Goal: Task Accomplishment & Management: Use online tool/utility

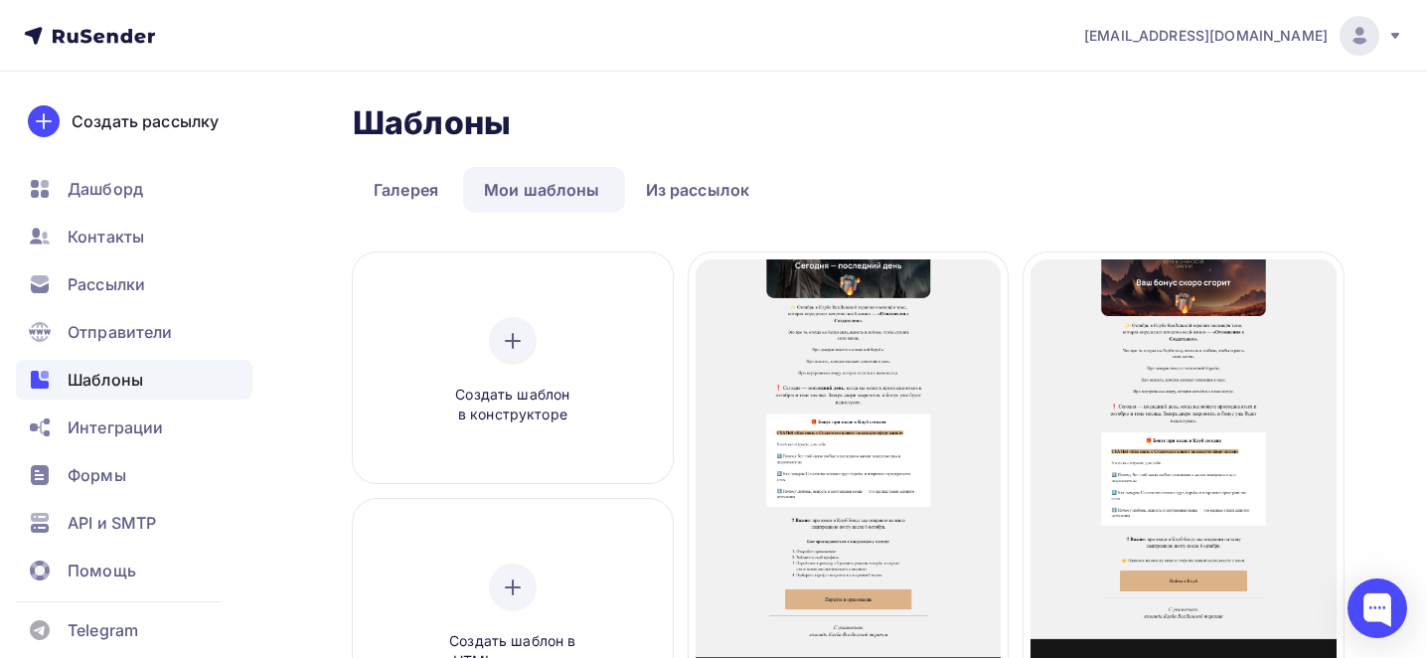
scroll to position [132, 0]
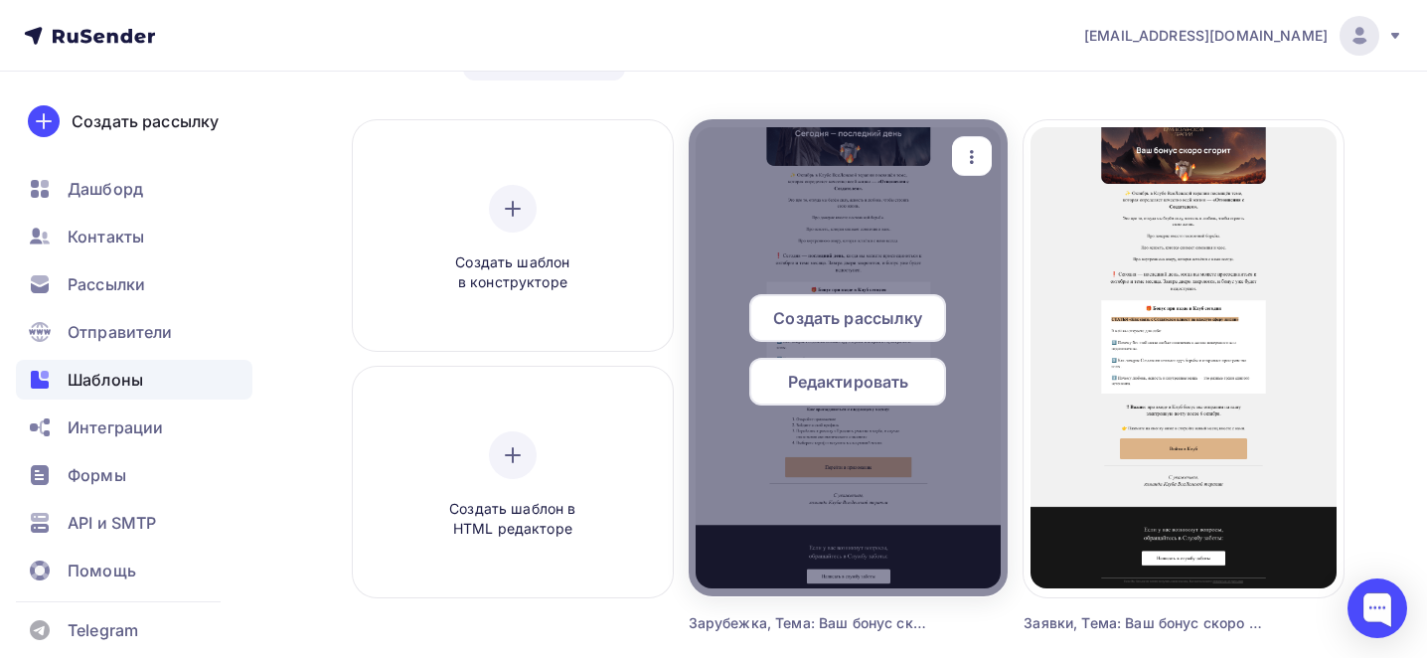
click at [988, 142] on div "button" at bounding box center [972, 156] width 40 height 39
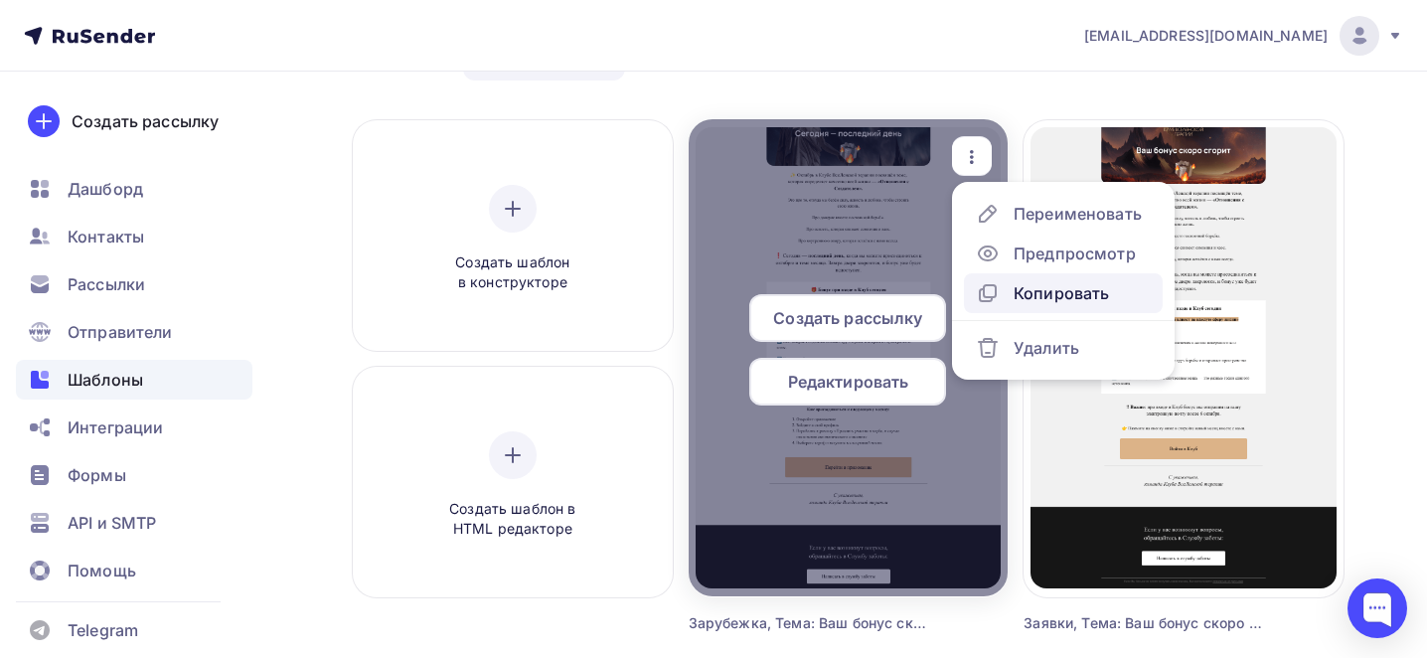
click at [1045, 295] on div "Копировать" at bounding box center [1061, 293] width 95 height 24
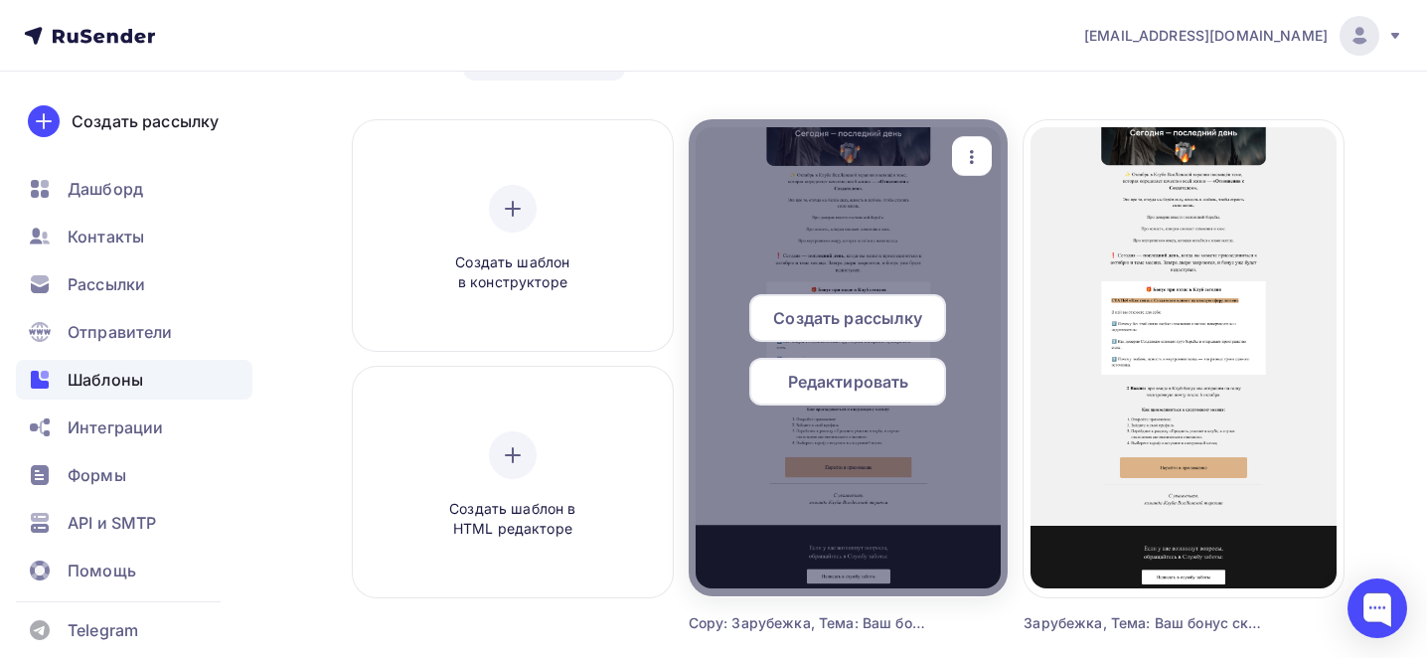
click at [976, 170] on div "button" at bounding box center [972, 156] width 40 height 39
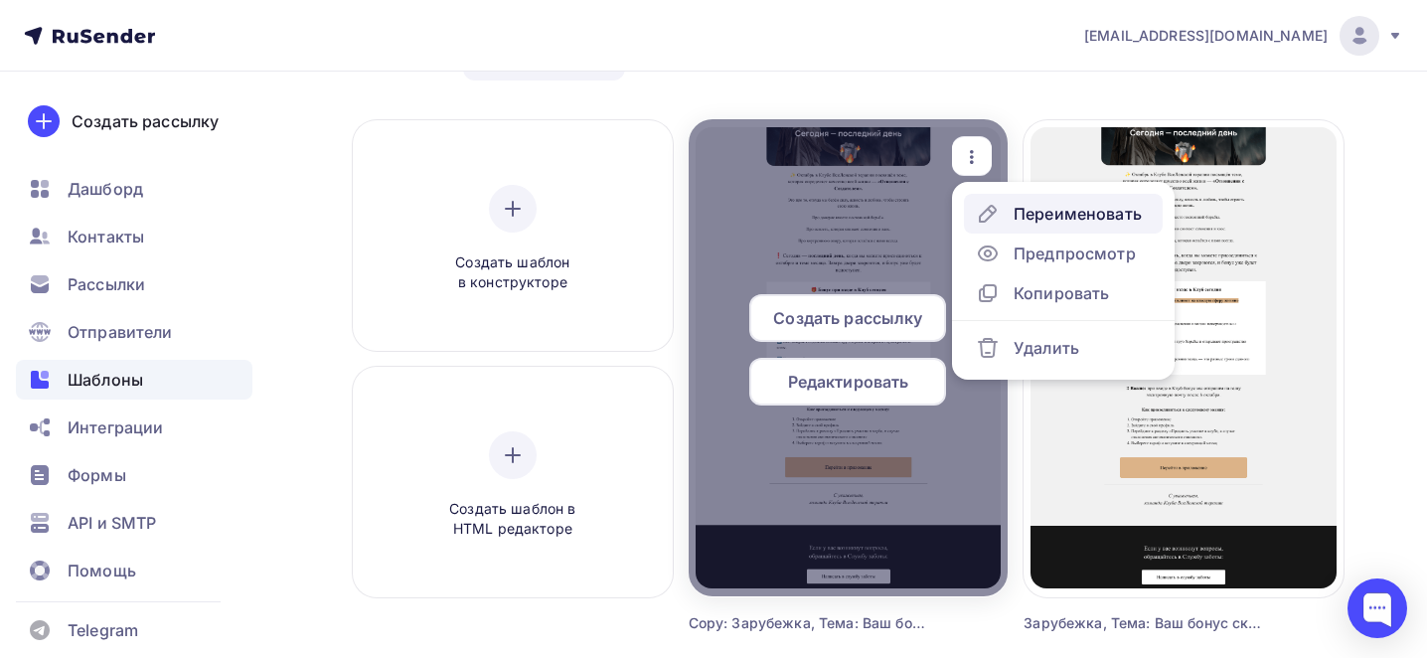
click at [1000, 223] on div "Переименовать" at bounding box center [1059, 214] width 166 height 24
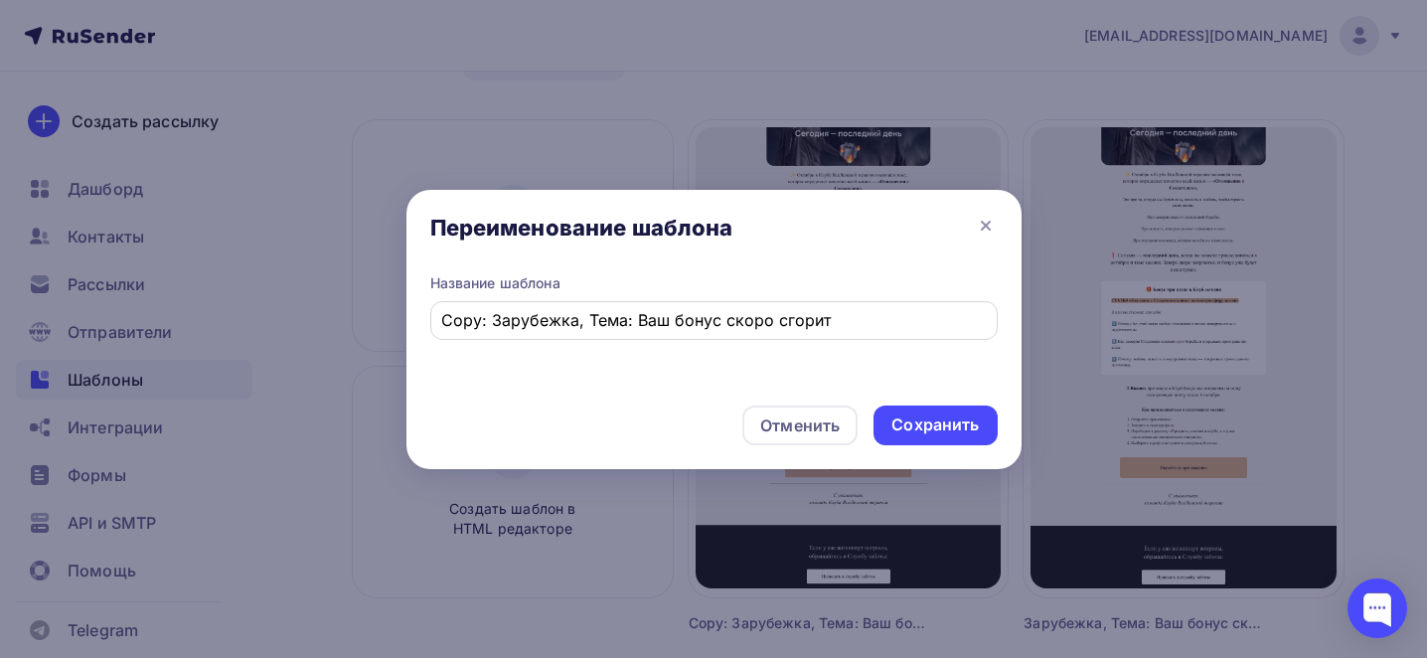
click at [636, 333] on div "Copy: Зарубежка, Тема: Ваш бонус скоро сгорит" at bounding box center [714, 320] width 568 height 39
click at [619, 309] on input "Copy: Зарубежка, Тема: Ваш бонус скоро сгорит" at bounding box center [713, 320] width 545 height 24
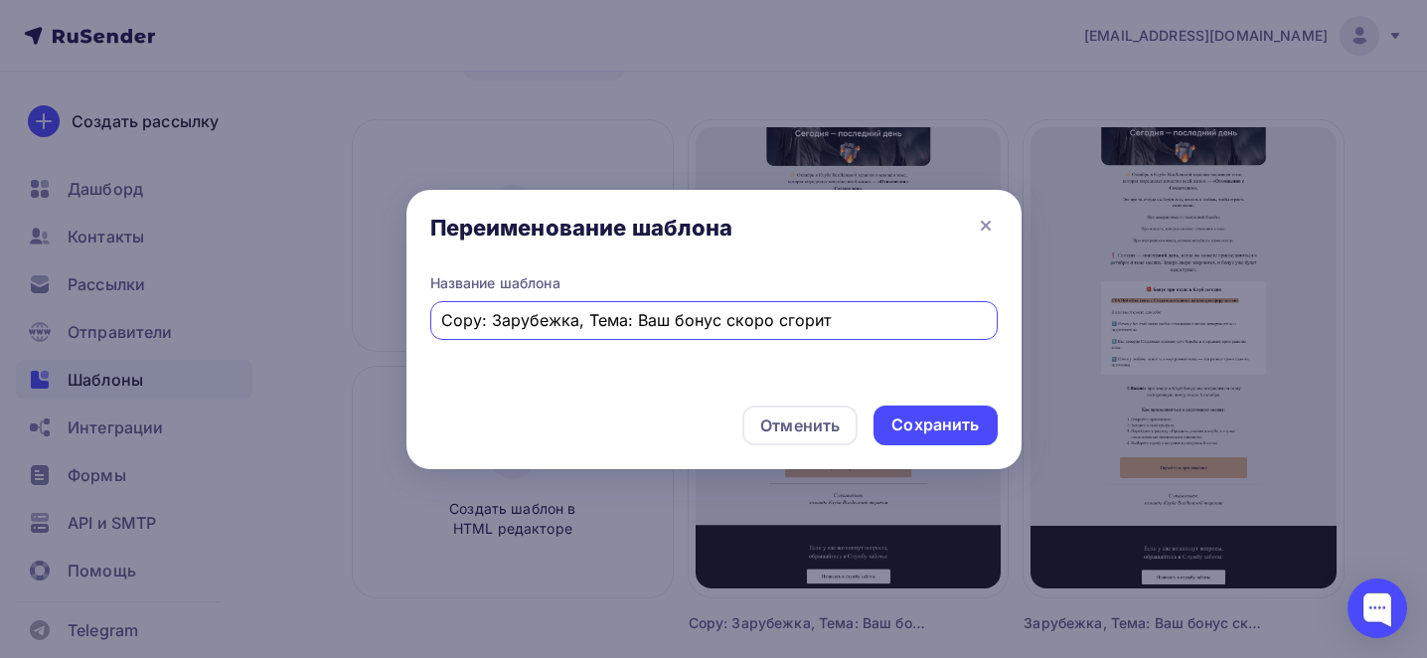
click at [619, 309] on input "Copy: Зарубежка, Тема: Ваш бонус скоро сгорит" at bounding box center [713, 320] width 545 height 24
paste input "Тема: Когда внутренний полковник берёт выходной"
type input "Тема: Когда внутренний полковник берёт выходной"
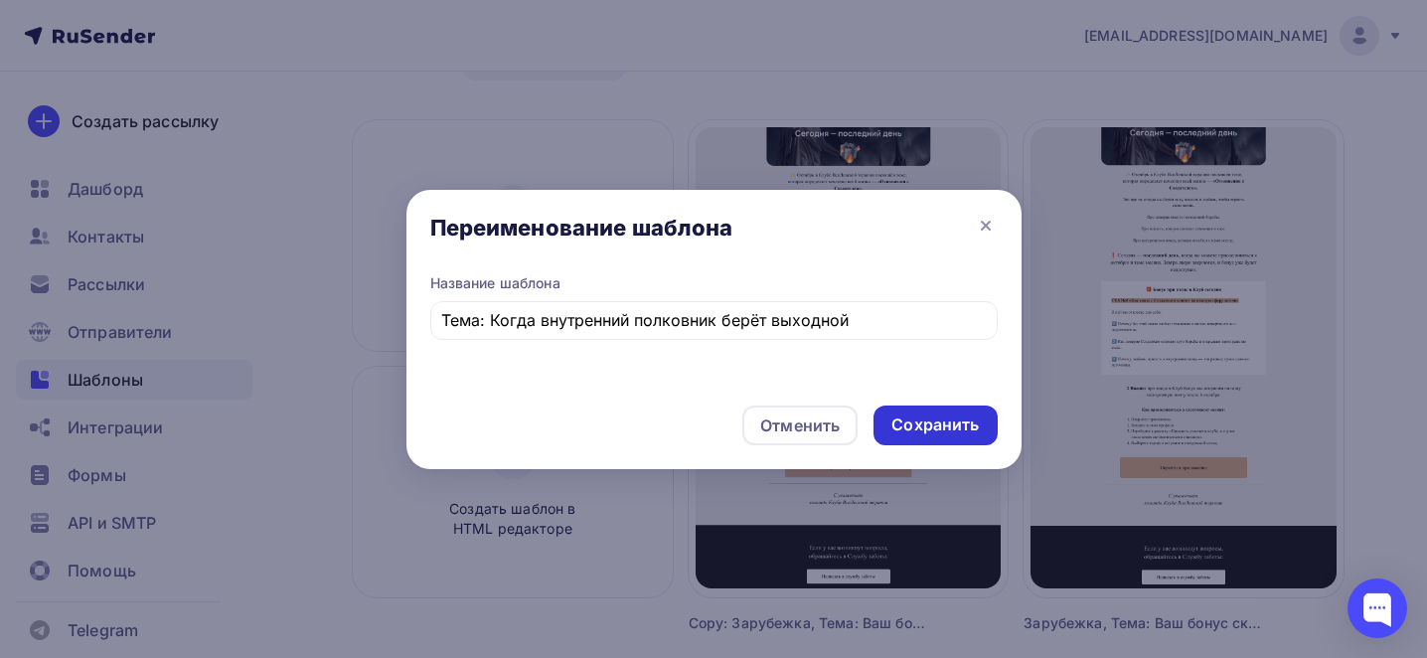
click at [947, 423] on div "Сохранить" at bounding box center [935, 424] width 87 height 23
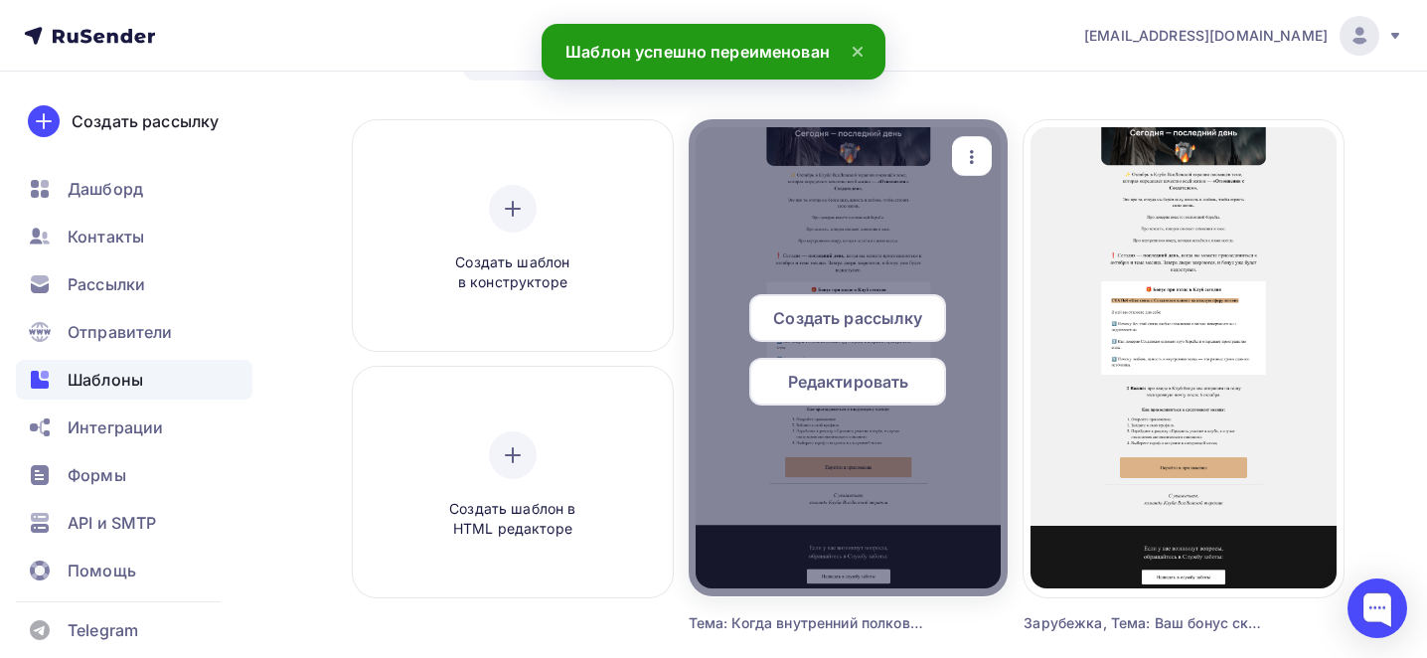
click at [858, 388] on span "Редактировать" at bounding box center [848, 382] width 121 height 24
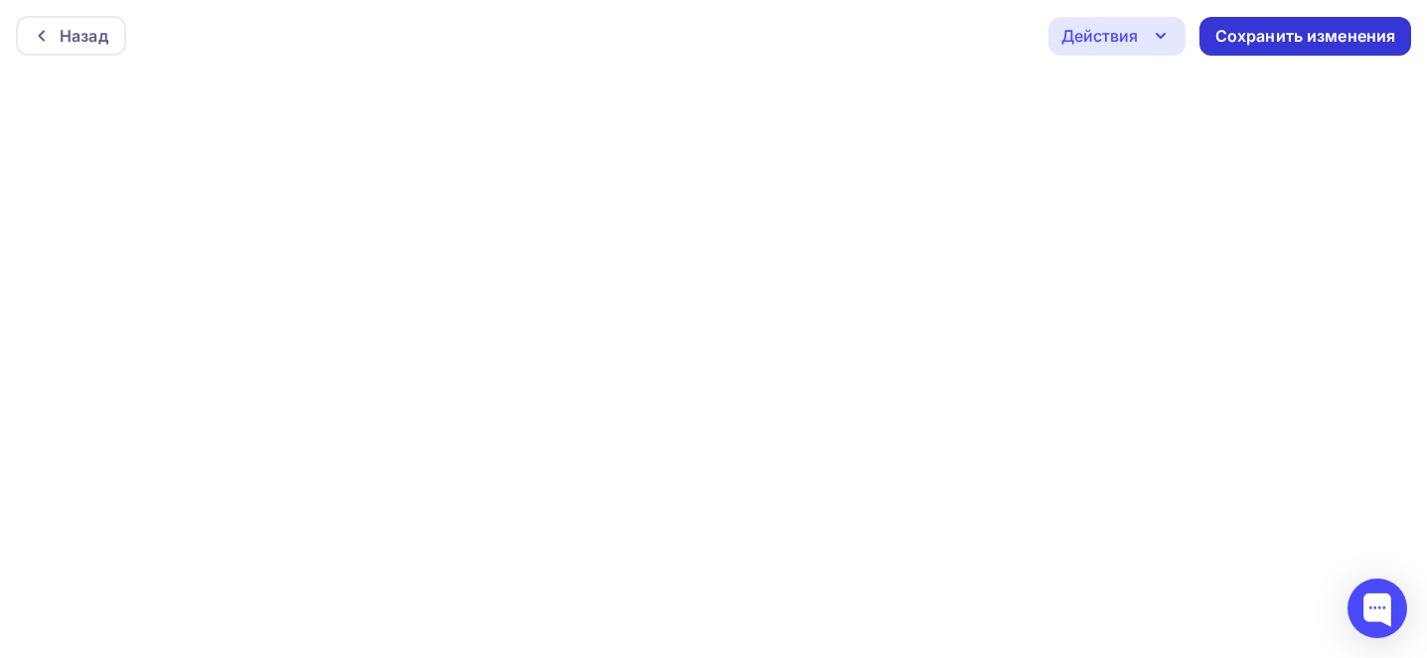
click at [1266, 19] on div "Сохранить изменения" at bounding box center [1306, 36] width 212 height 39
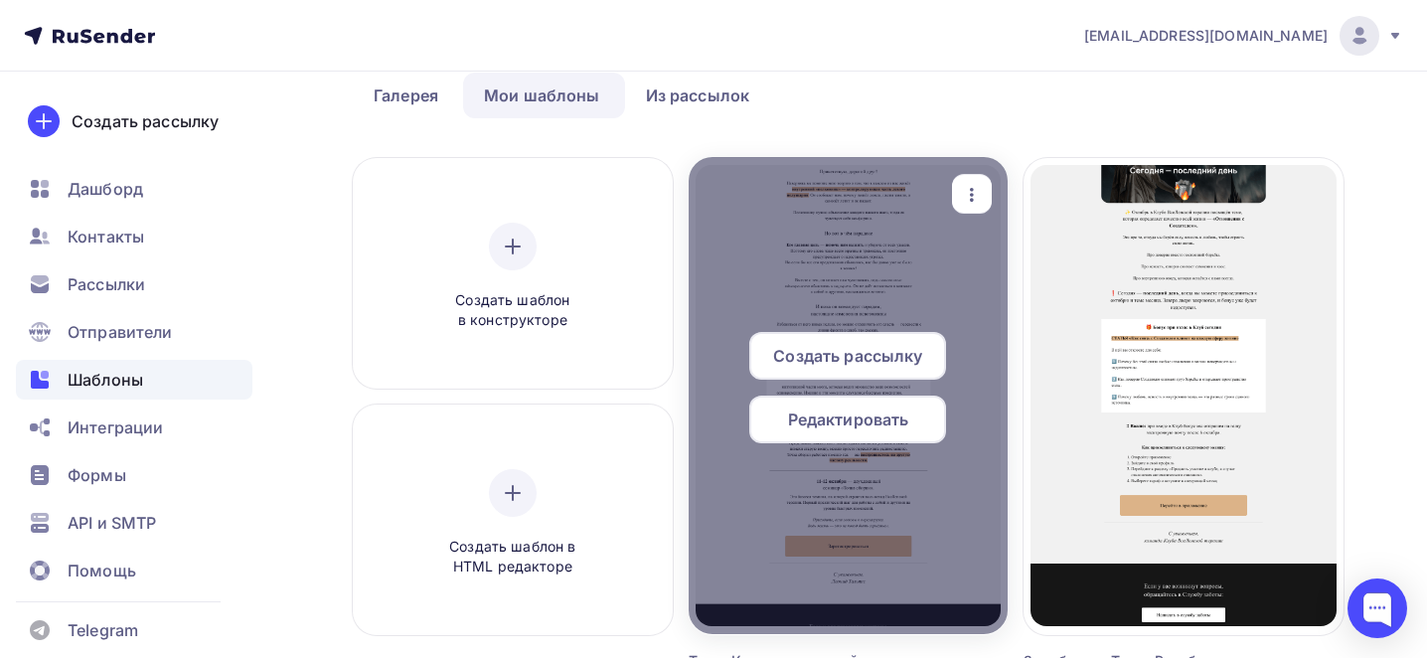
scroll to position [116, 0]
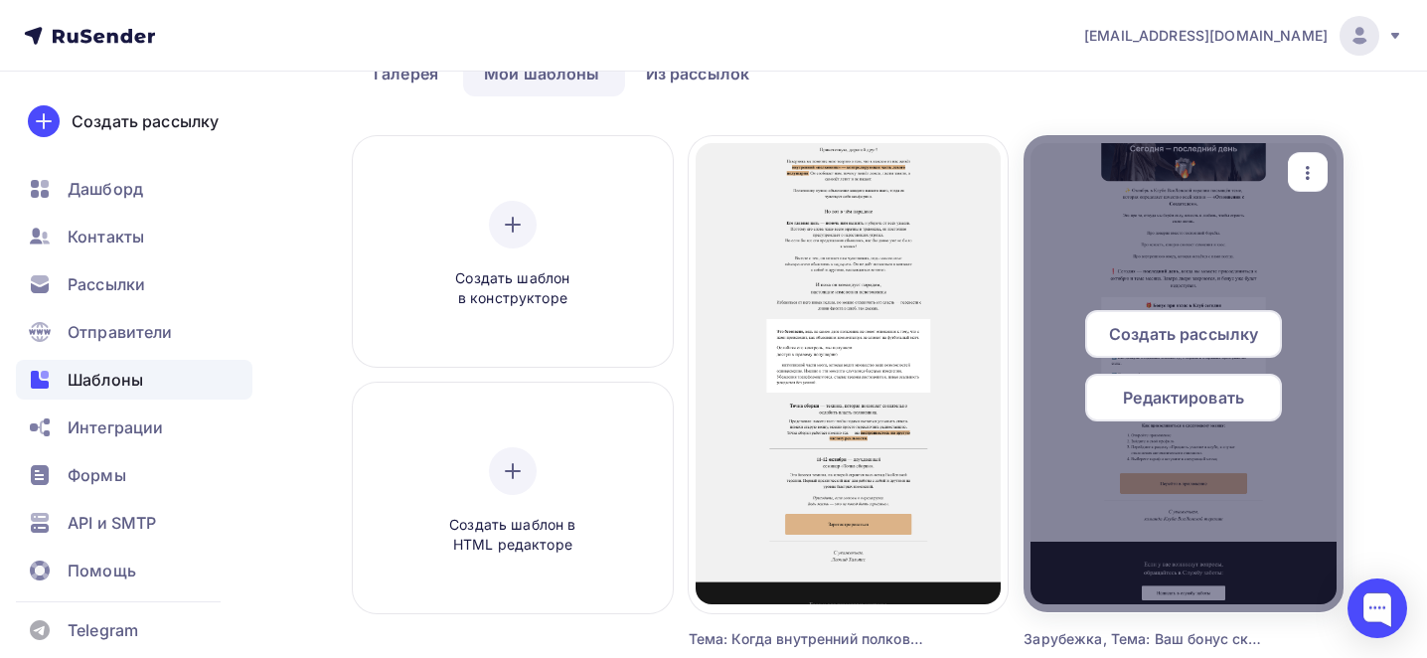
click at [1288, 155] on div "button" at bounding box center [1308, 172] width 40 height 39
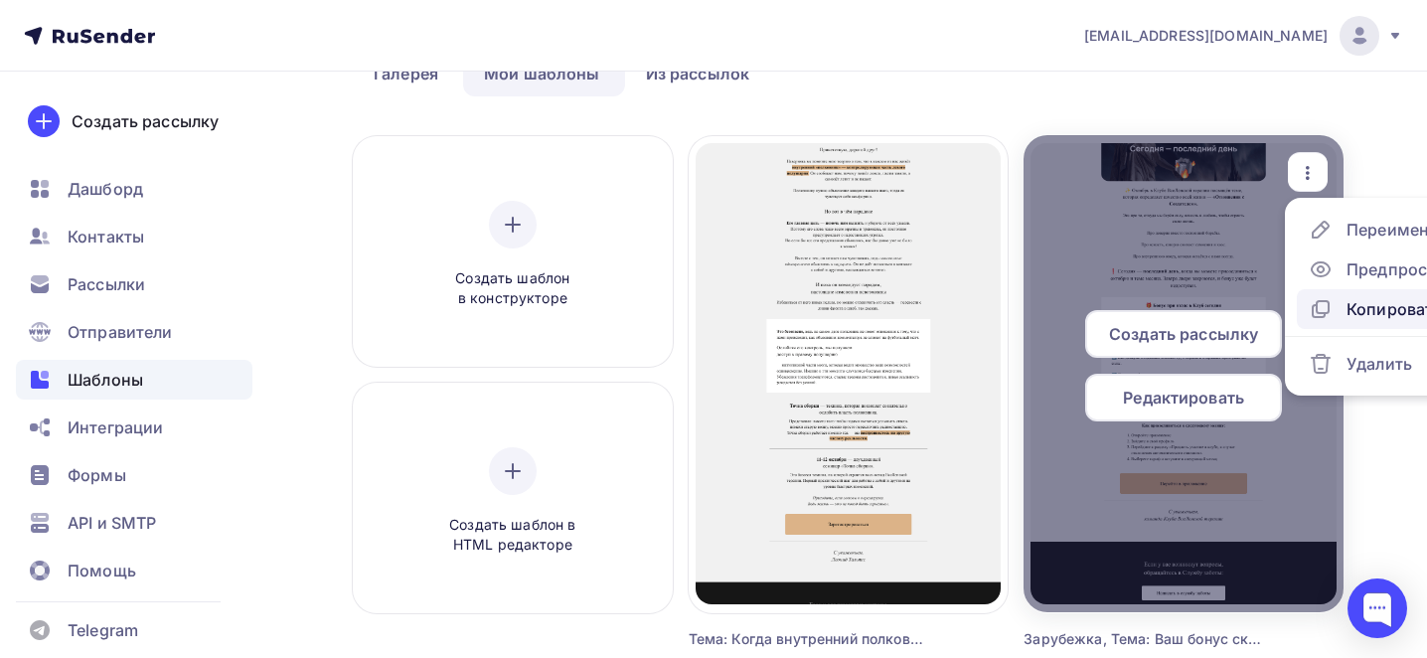
click at [1353, 301] on div "Копировать" at bounding box center [1394, 309] width 95 height 24
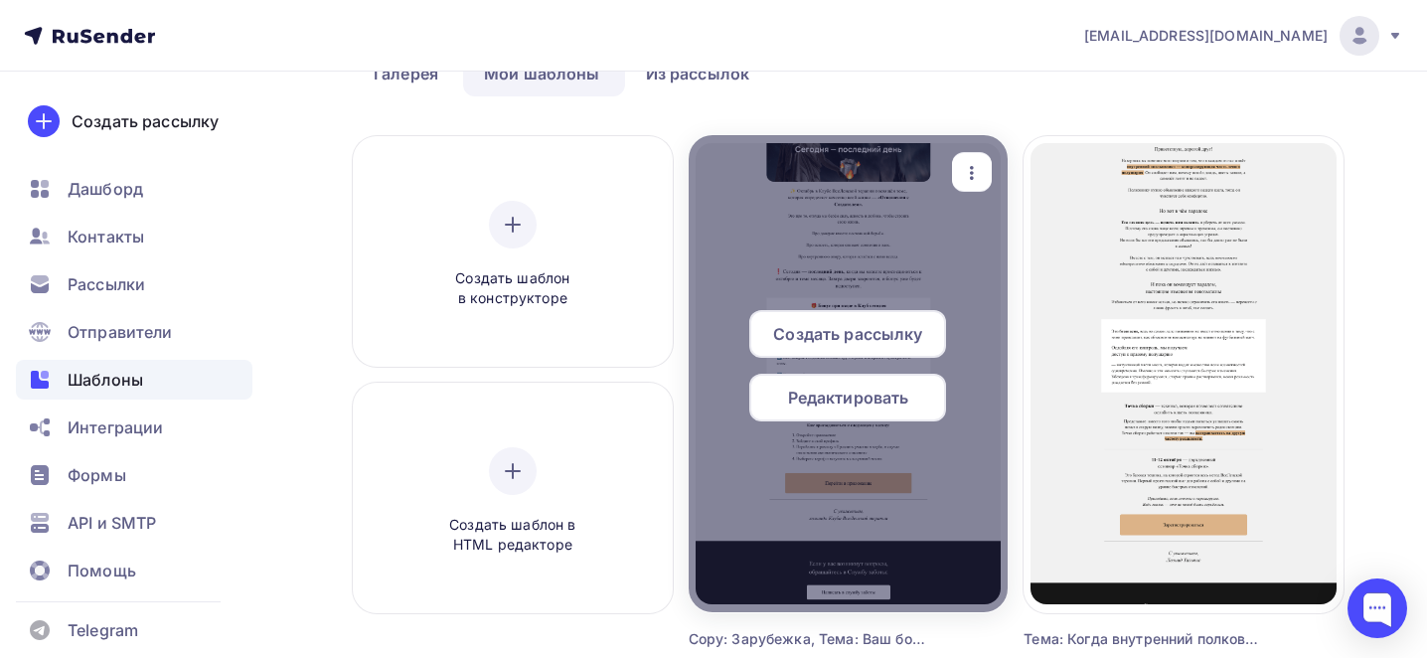
click at [972, 164] on icon "button" at bounding box center [972, 173] width 24 height 24
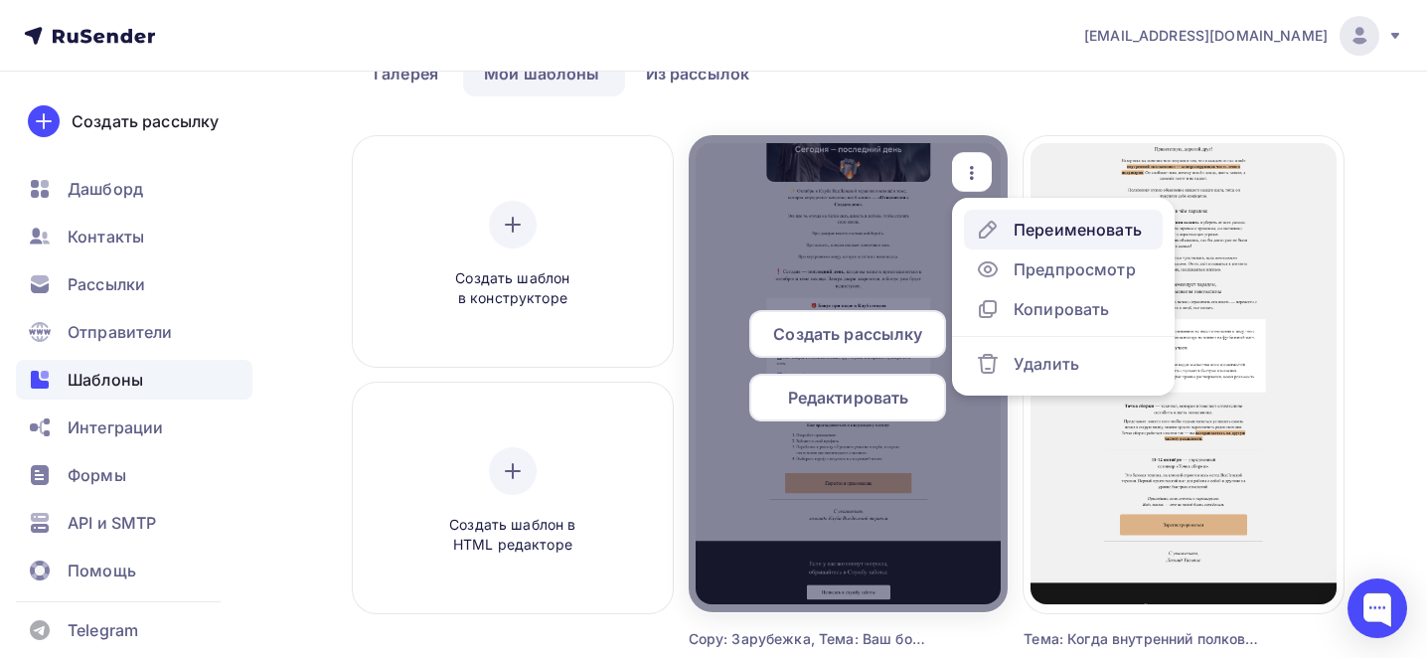
click at [1013, 221] on div "Переименовать" at bounding box center [1059, 230] width 166 height 24
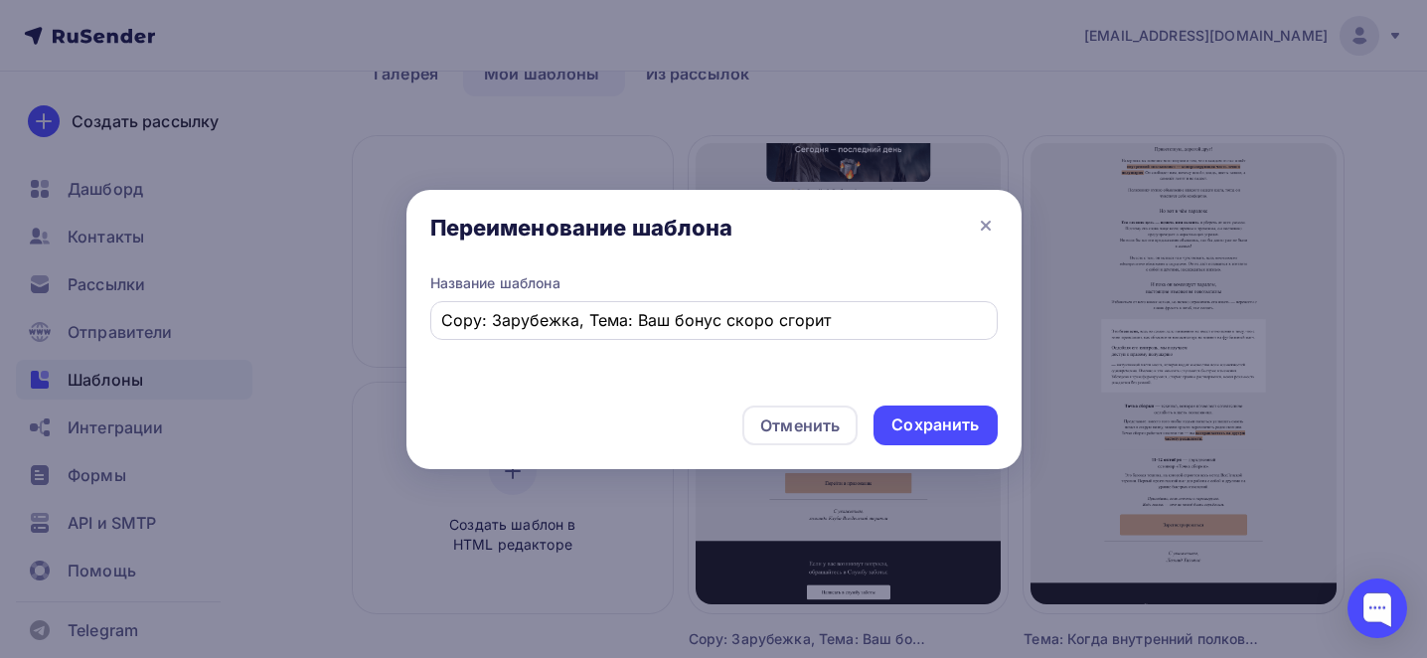
click at [656, 307] on div "Copy: Зарубежка, Тема: Ваш бонус скоро сгорит" at bounding box center [714, 320] width 568 height 39
click at [675, 320] on input "Copy: Зарубежка, Тема: Ваш бонус скоро сгорит" at bounding box center [713, 320] width 545 height 24
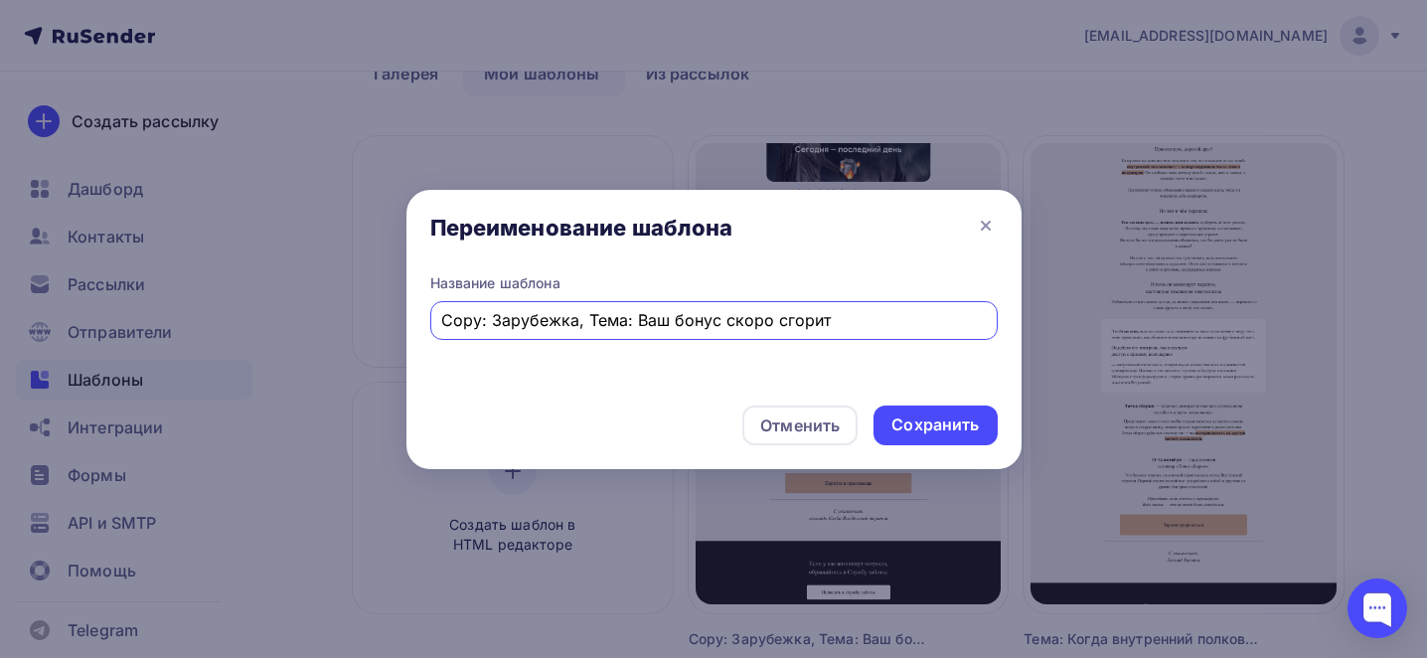
click at [675, 320] on input "Copy: Зарубежка, Тема: Ваш бонус скоро сгорит" at bounding box center [713, 320] width 545 height 24
paste input "Тема: Приглашаю вас на «чаепитие» с ответами на вопросы"
type input "Тема: Приглашаю вас на «чаепитие» с ответами на вопросы"
click at [941, 433] on div "Сохранить" at bounding box center [935, 424] width 87 height 23
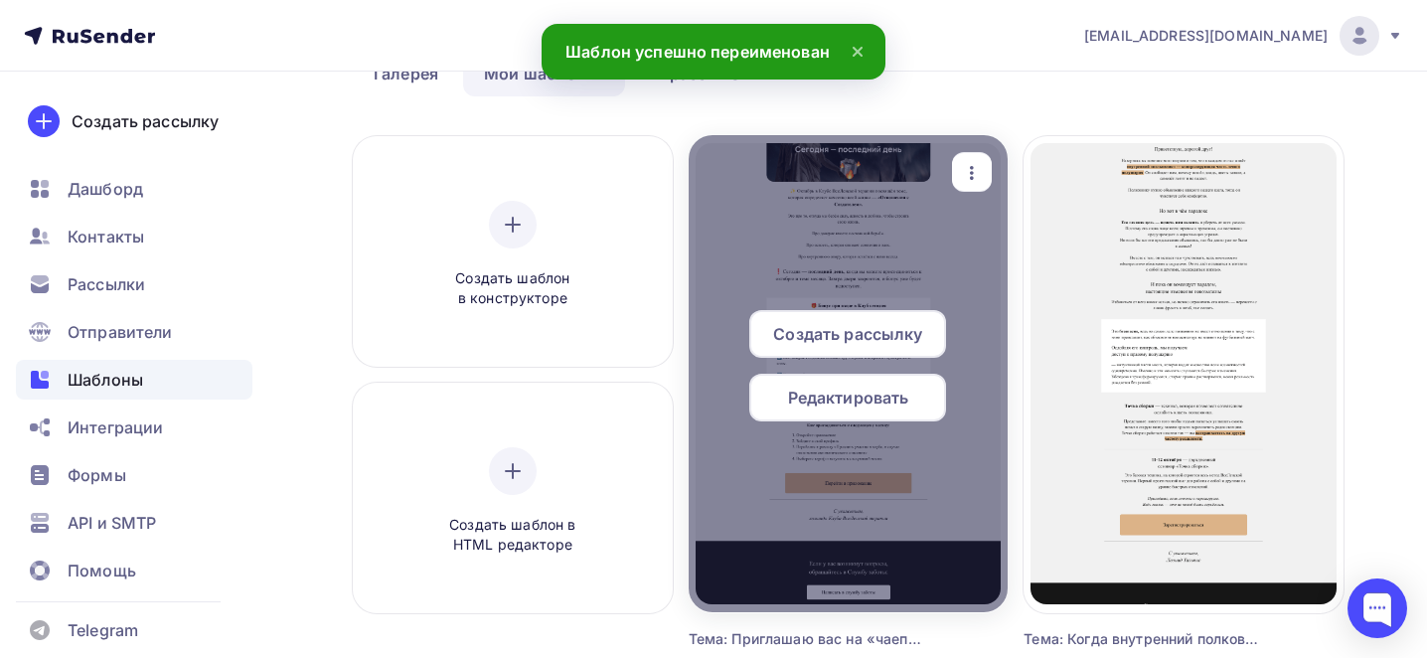
click at [844, 387] on span "Редактировать" at bounding box center [848, 398] width 121 height 24
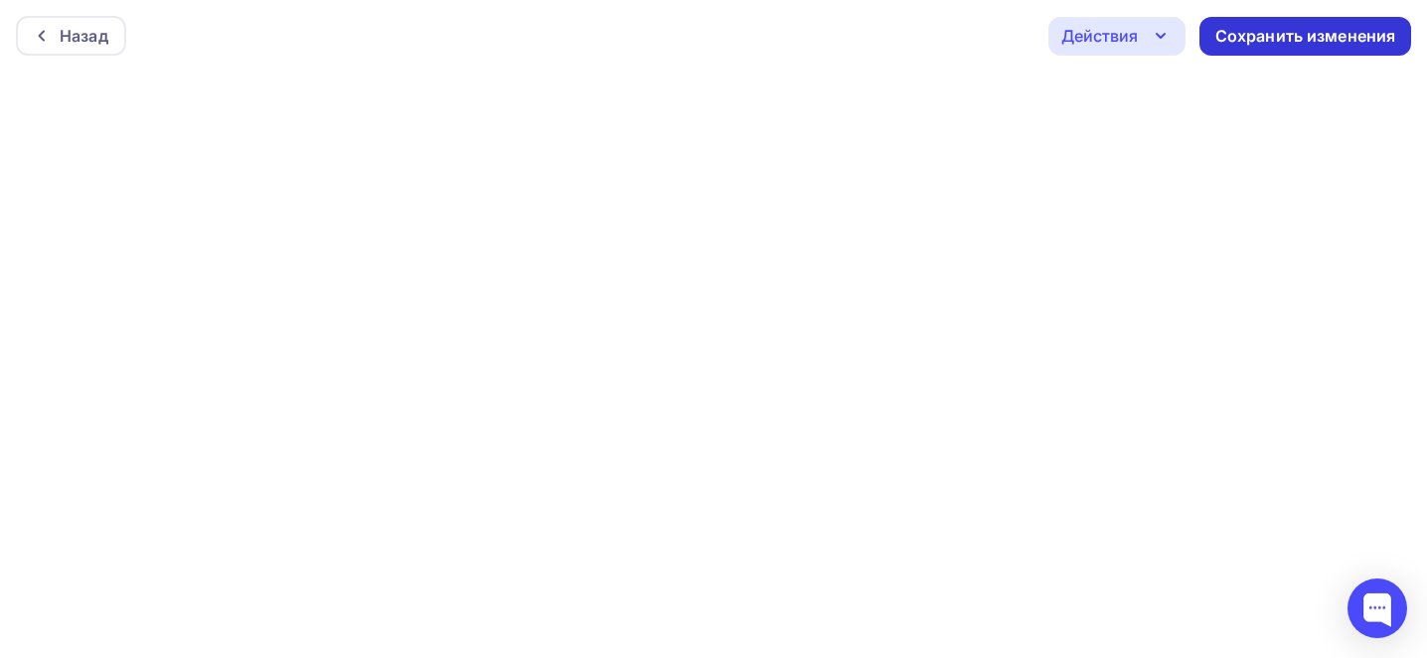
click at [1241, 23] on div "Сохранить изменения" at bounding box center [1306, 36] width 212 height 39
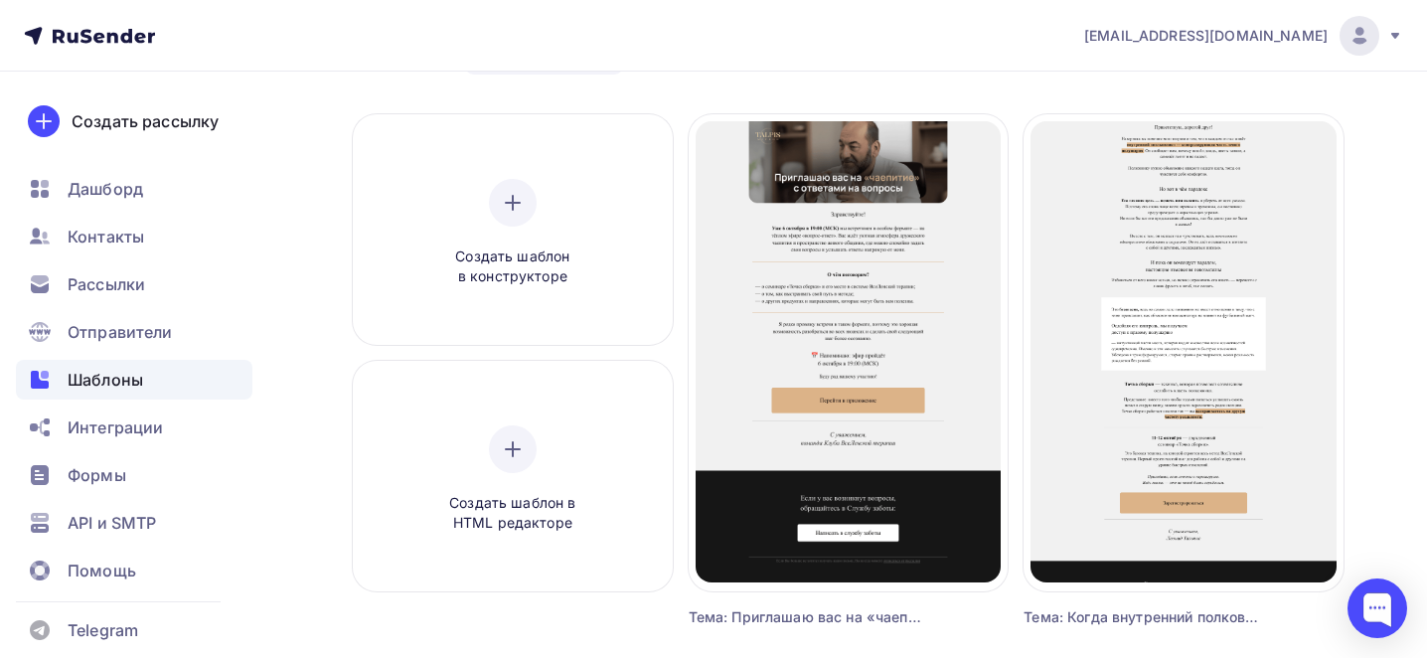
scroll to position [127, 0]
